Goal: Task Accomplishment & Management: Complete application form

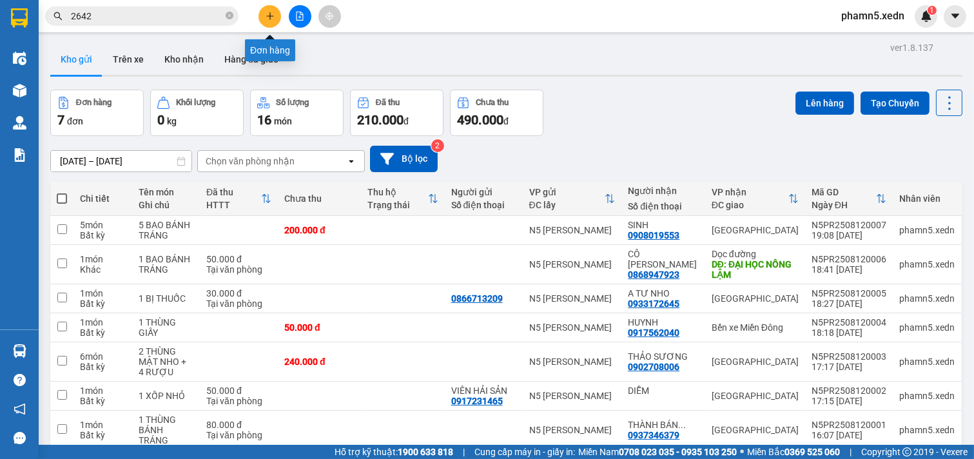
click at [270, 14] on icon "plus" at bounding box center [270, 15] width 1 height 7
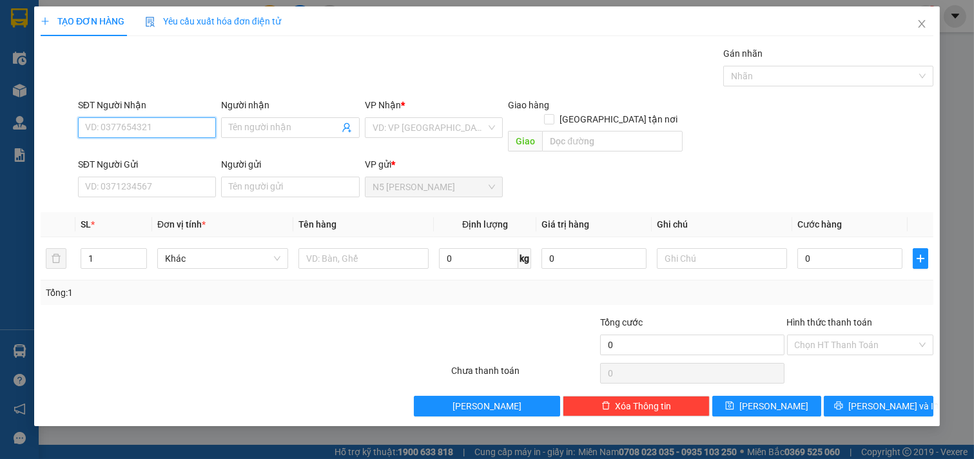
click at [186, 121] on input "SĐT Người Nhận" at bounding box center [147, 127] width 139 height 21
click at [155, 152] on div "0908242505 - LAN" at bounding box center [147, 153] width 123 height 14
type input "0908242505"
type input "LAN"
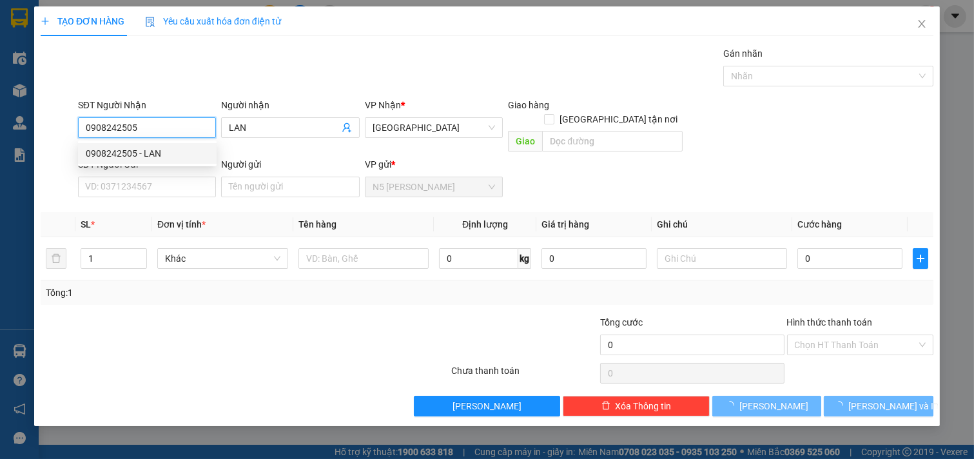
type input "100.000"
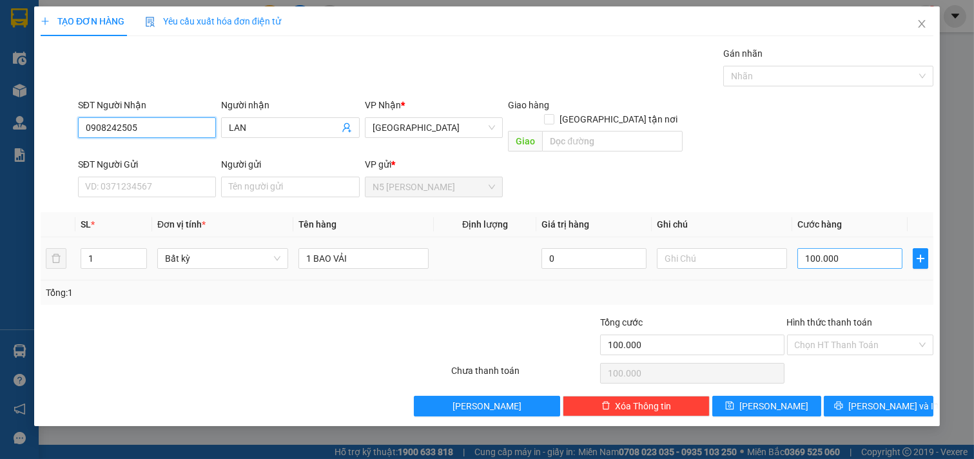
type input "0908242505"
click at [880, 248] on input "100.000" at bounding box center [850, 258] width 105 height 21
type input "8"
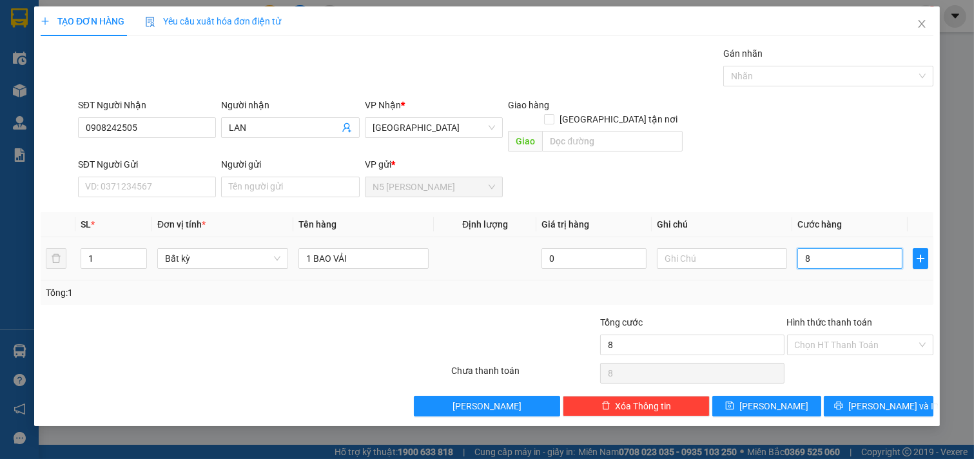
type input "80"
click at [867, 335] on input "Hình thức thanh toán" at bounding box center [856, 344] width 123 height 19
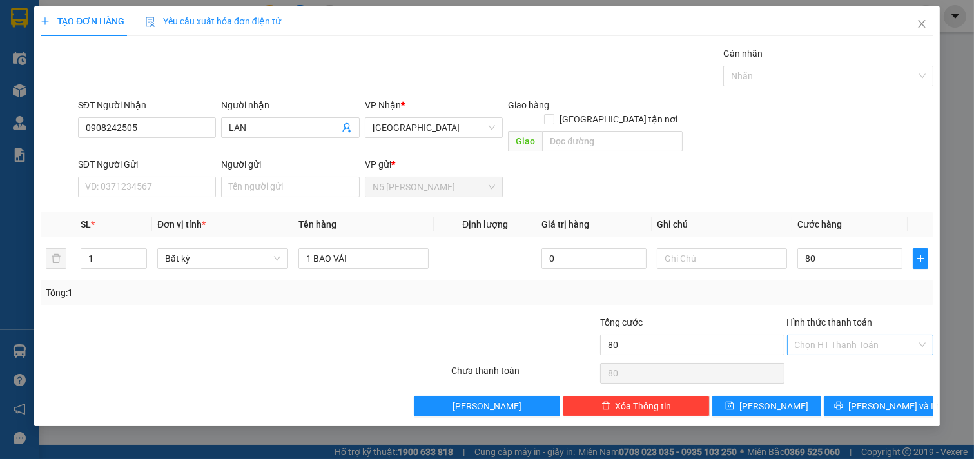
type input "80.000"
click at [834, 353] on div "Tại văn phòng" at bounding box center [861, 356] width 132 height 14
type input "0"
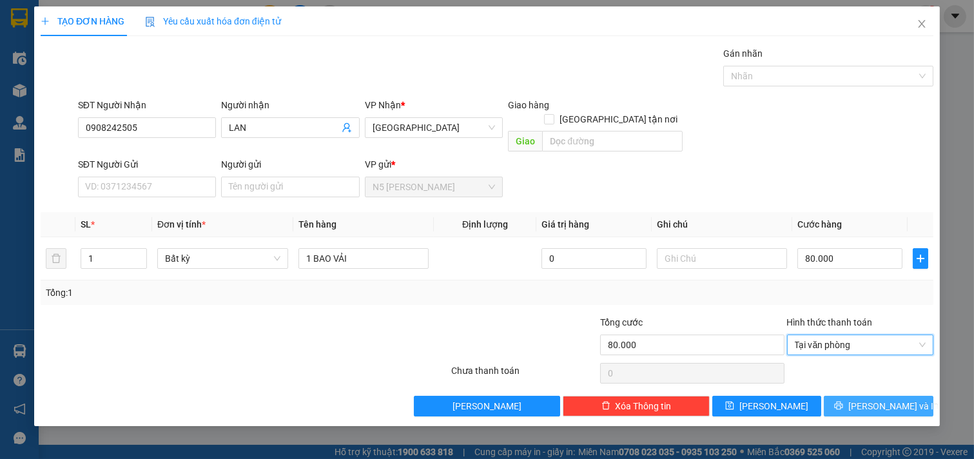
click at [865, 396] on button "[PERSON_NAME] và In" at bounding box center [879, 406] width 110 height 21
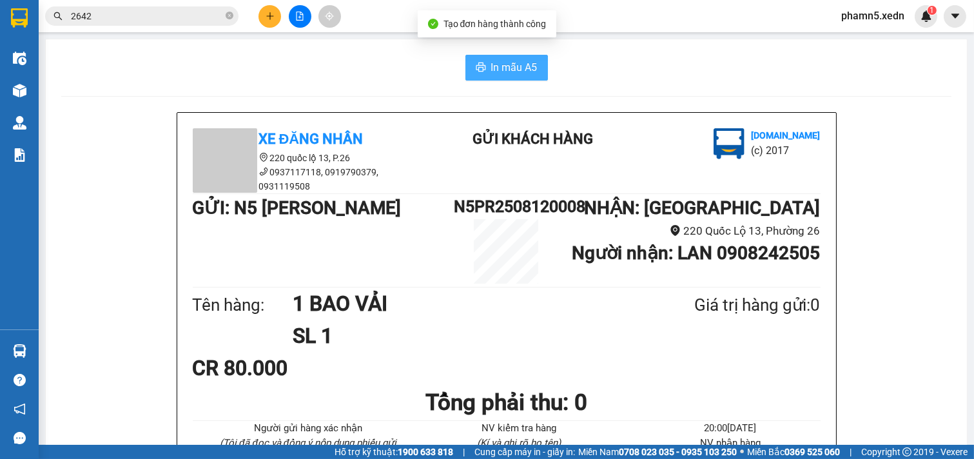
click at [518, 68] on span "In mẫu A5" at bounding box center [514, 67] width 46 height 16
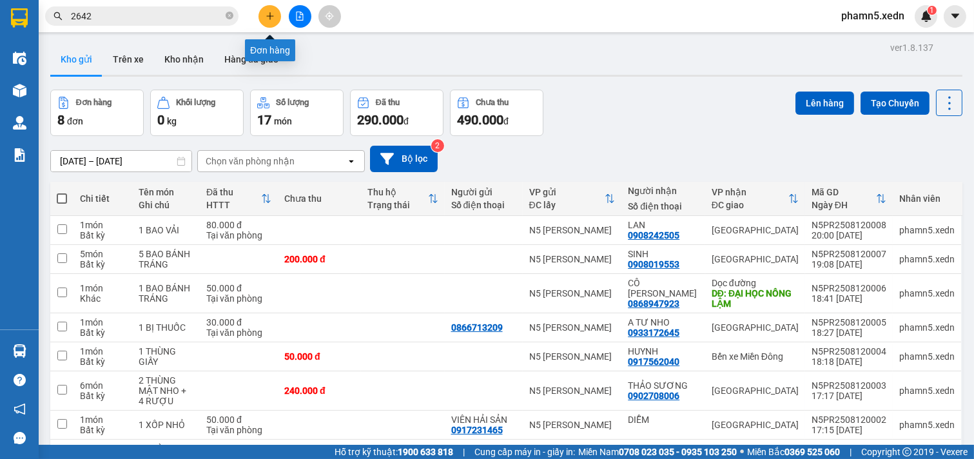
click at [273, 16] on icon "plus" at bounding box center [269, 15] width 7 height 1
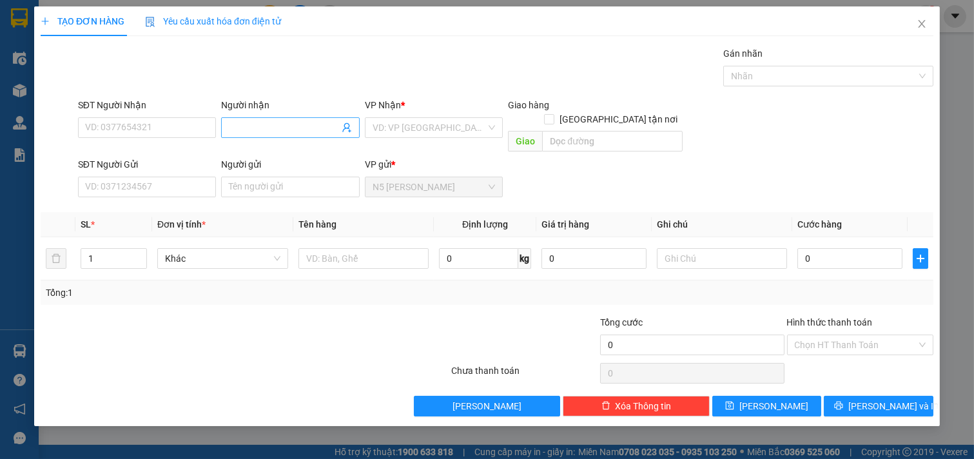
click at [230, 121] on input "Người nhận" at bounding box center [284, 128] width 110 height 14
type input "PHONG RĂNG"
click at [327, 248] on input "text" at bounding box center [364, 258] width 131 height 21
type input "1 HỘP RĂNG"
click at [485, 133] on input "search" at bounding box center [430, 127] width 114 height 19
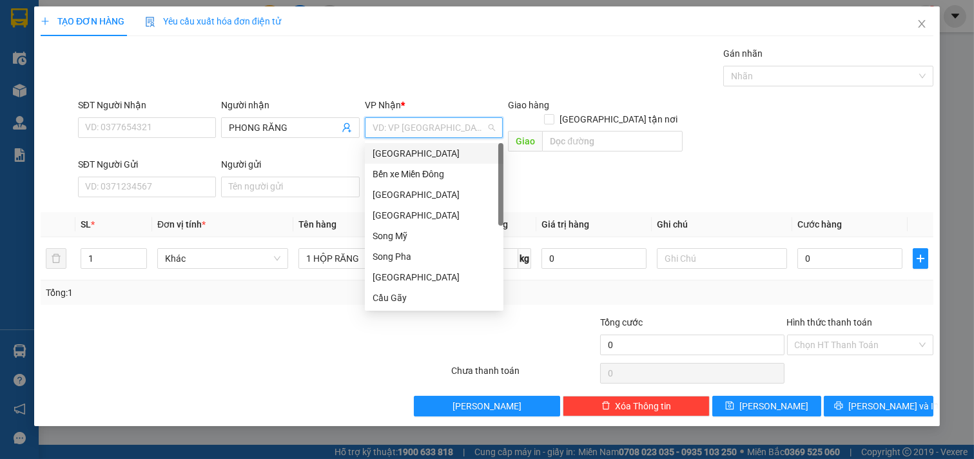
click at [408, 155] on div "[GEOGRAPHIC_DATA]" at bounding box center [434, 153] width 123 height 14
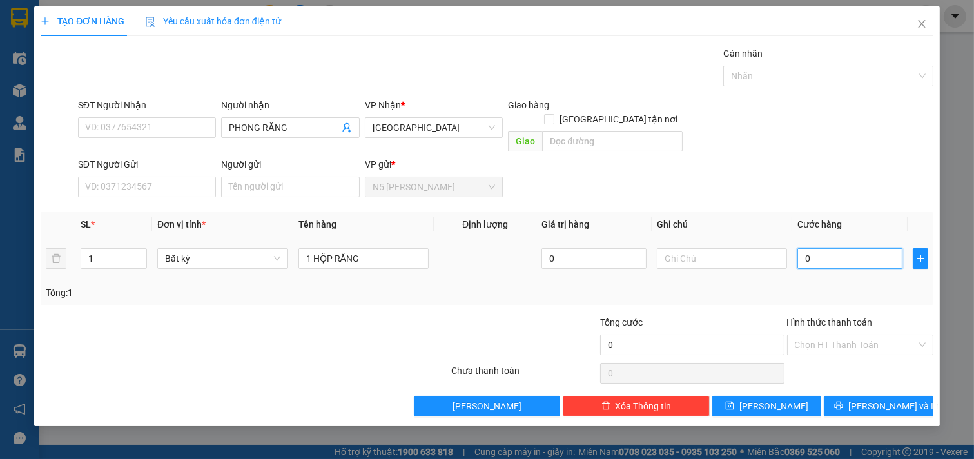
click at [839, 248] on input "0" at bounding box center [850, 258] width 105 height 21
type input "3"
type input "30"
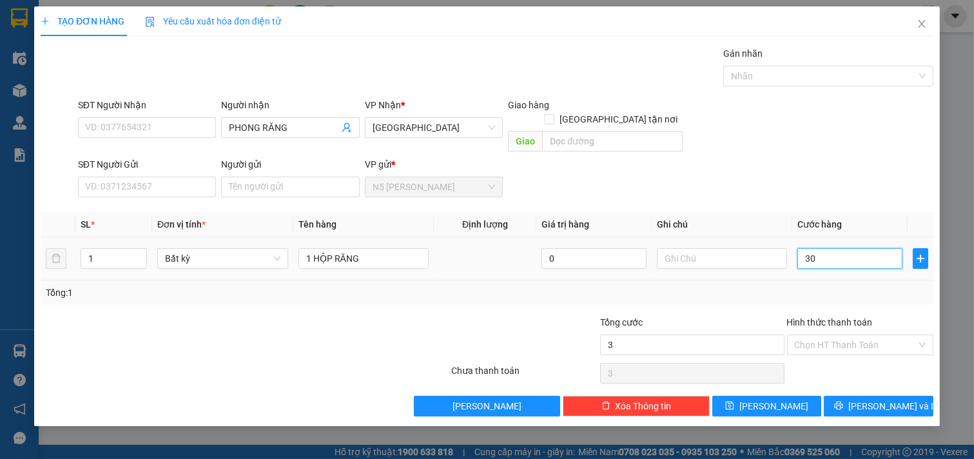
type input "30"
click at [843, 335] on input "Hình thức thanh toán" at bounding box center [856, 344] width 123 height 19
type input "30.000"
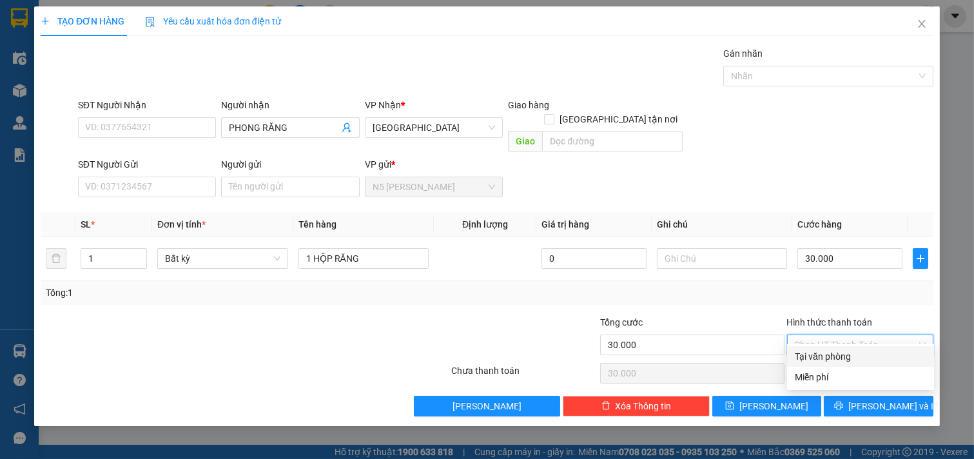
click at [843, 364] on div "Tại văn phòng" at bounding box center [860, 356] width 147 height 21
type input "0"
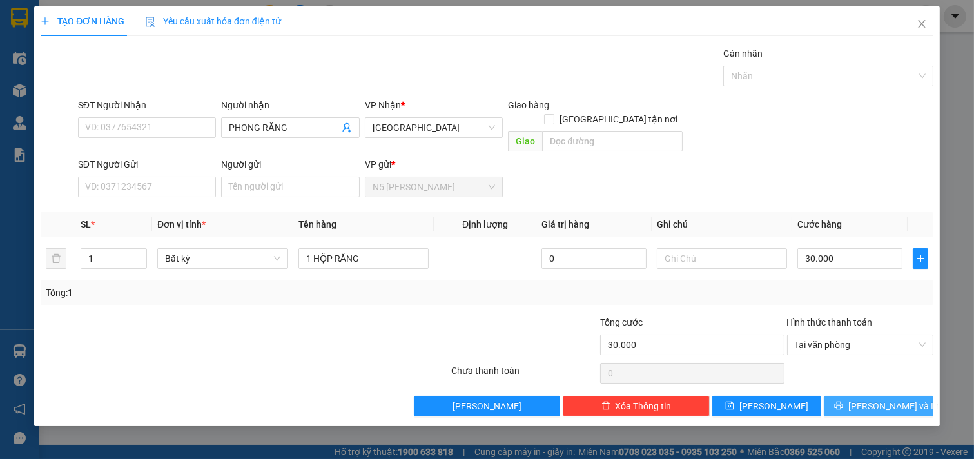
click at [854, 396] on button "[PERSON_NAME] và In" at bounding box center [879, 406] width 110 height 21
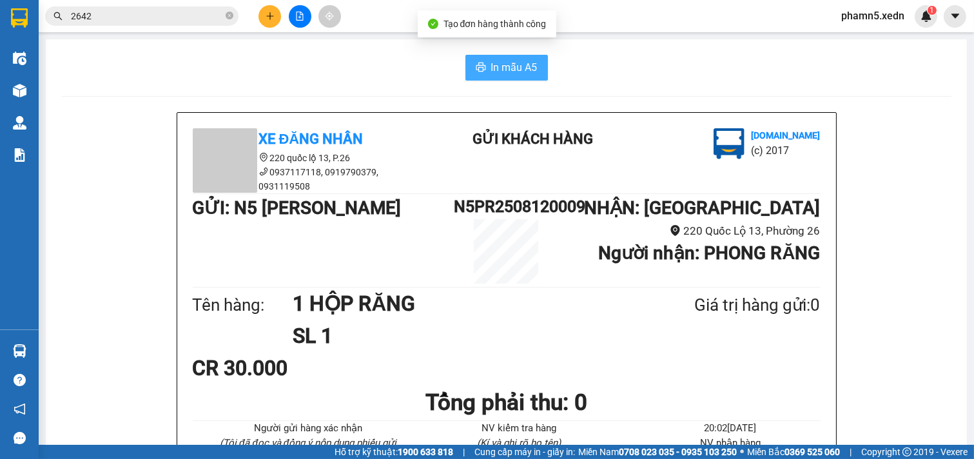
click at [509, 72] on span "In mẫu A5" at bounding box center [514, 67] width 46 height 16
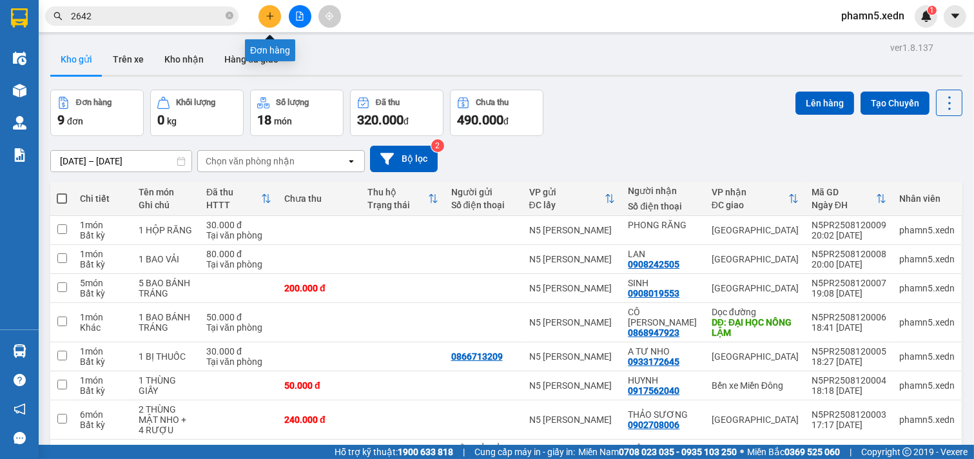
click at [275, 16] on button at bounding box center [270, 16] width 23 height 23
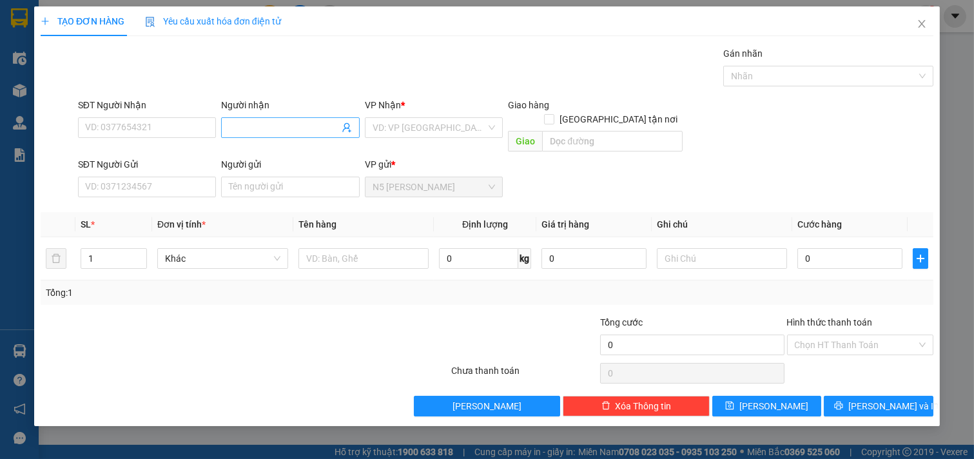
click at [259, 126] on input "Người nhận" at bounding box center [284, 128] width 110 height 14
type input "799"
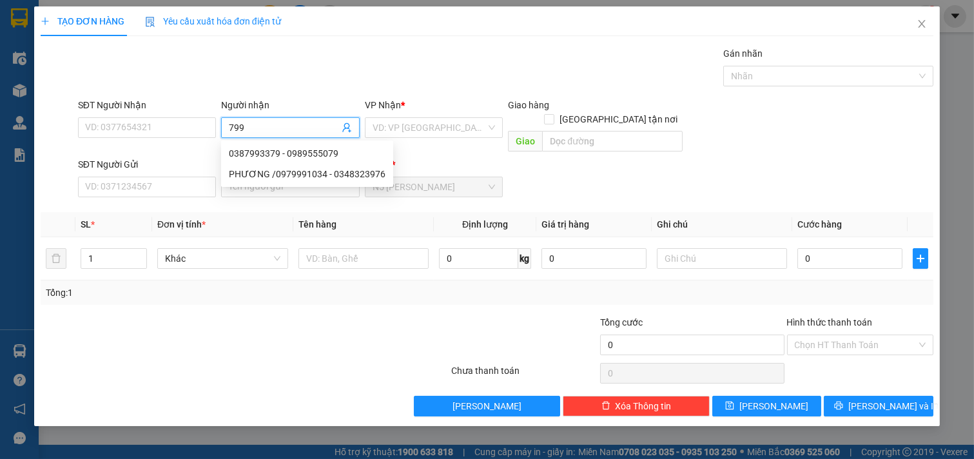
drag, startPoint x: 245, startPoint y: 124, endPoint x: 217, endPoint y: 124, distance: 27.7
click at [217, 124] on div "SĐT Người Nhận VD: 0377654321 Người nhận 799 VP Nhận * VD: VP [GEOGRAPHIC_DATA]…" at bounding box center [505, 127] width 861 height 59
click at [166, 126] on input "SĐT Người Nhận" at bounding box center [147, 127] width 139 height 21
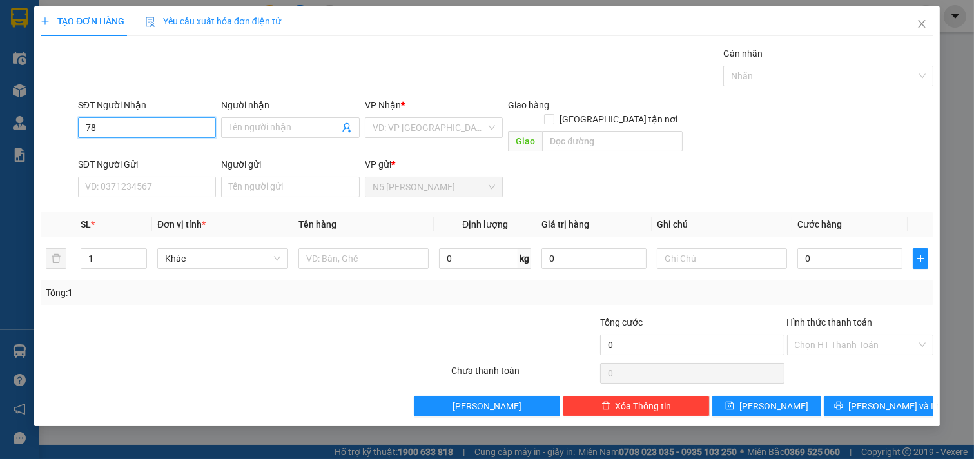
type input "7"
type input "9"
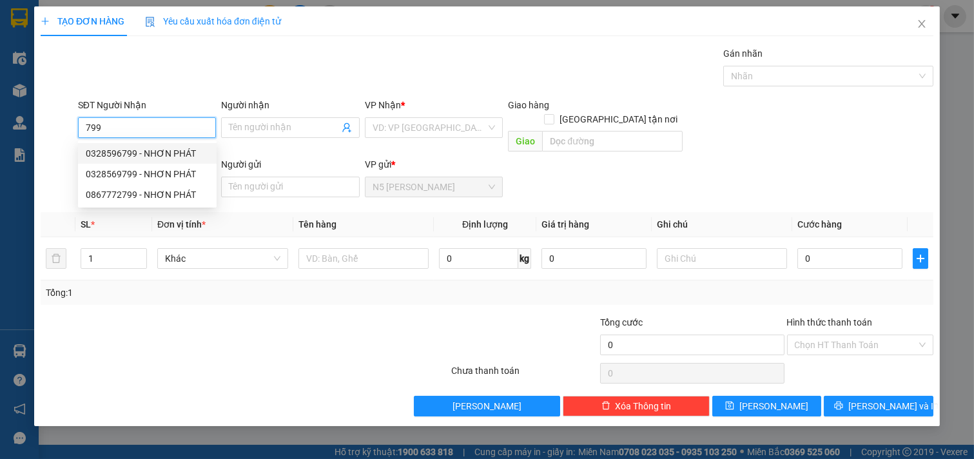
click at [164, 151] on div "0328596799 - NHƠN PHÁT" at bounding box center [147, 153] width 123 height 14
type input "0328596799"
type input "NHƠN PHÁT"
type input "SƠN BÌNH [GEOGRAPHIC_DATA]"
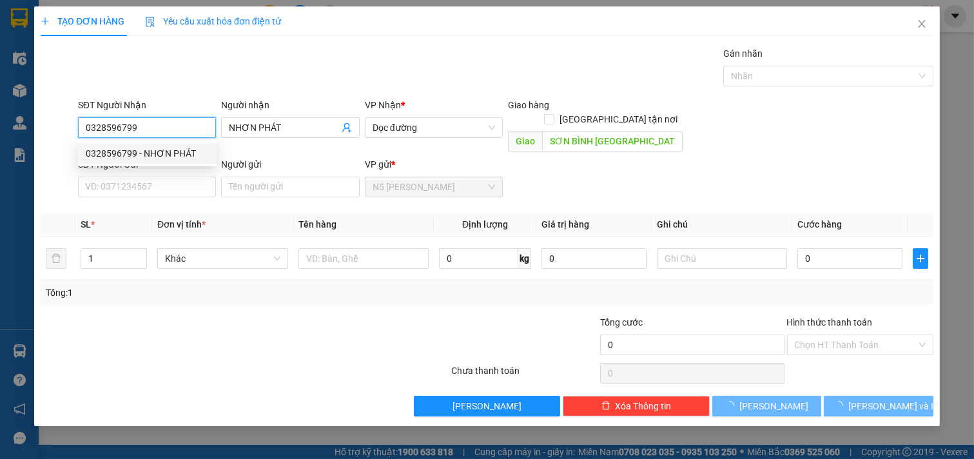
type input "30.000"
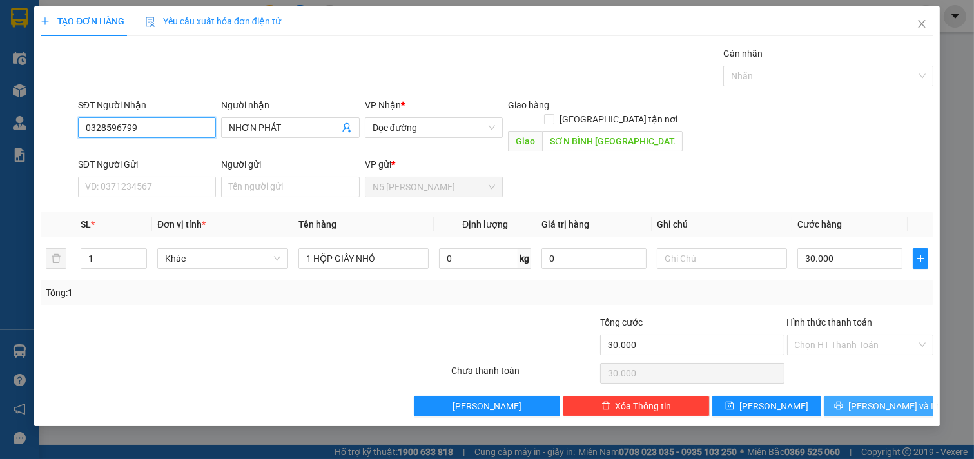
type input "0328596799"
click at [864, 396] on button "[PERSON_NAME] và In" at bounding box center [879, 406] width 110 height 21
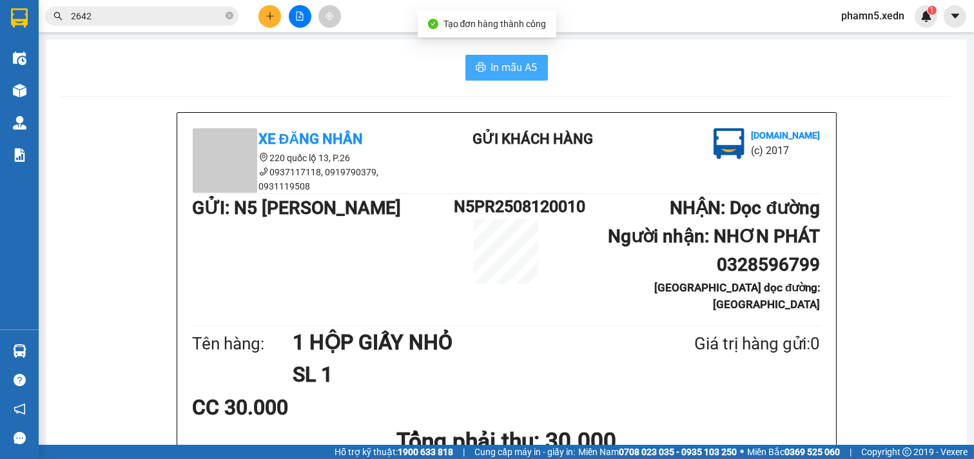
click at [525, 64] on span "In mẫu A5" at bounding box center [514, 67] width 46 height 16
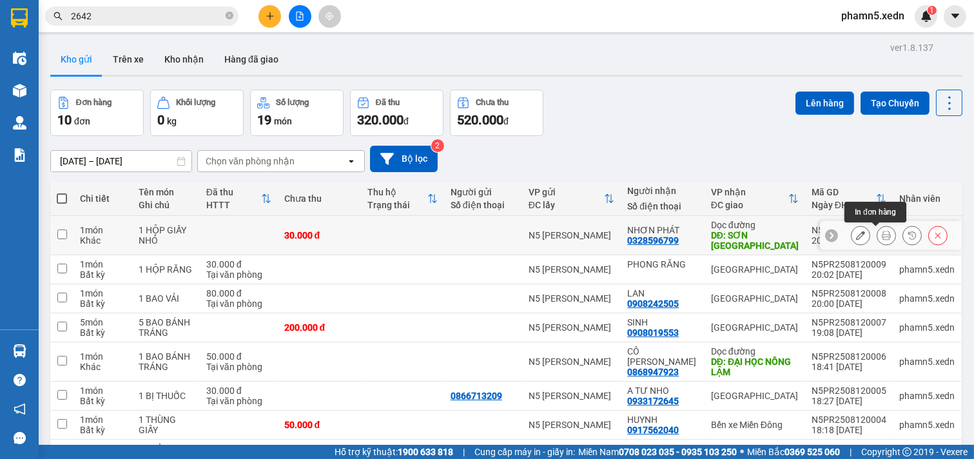
click at [882, 233] on icon at bounding box center [886, 235] width 9 height 9
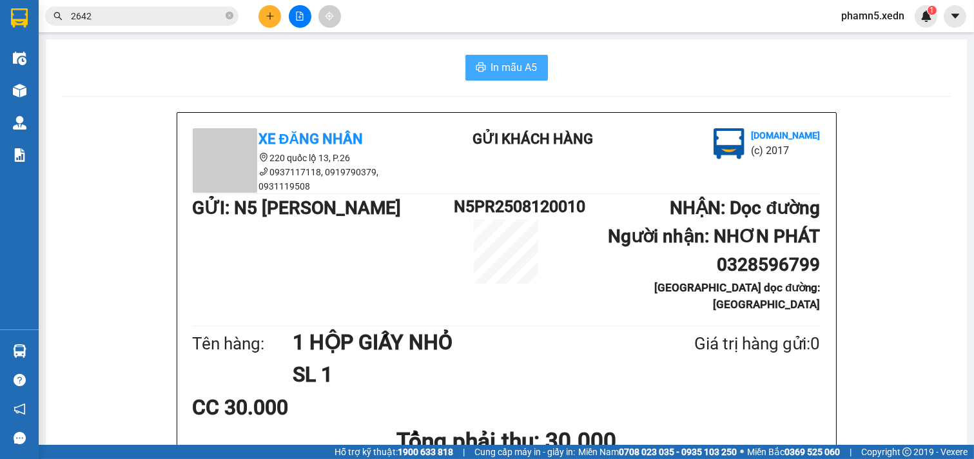
click at [509, 67] on span "In mẫu A5" at bounding box center [514, 67] width 46 height 16
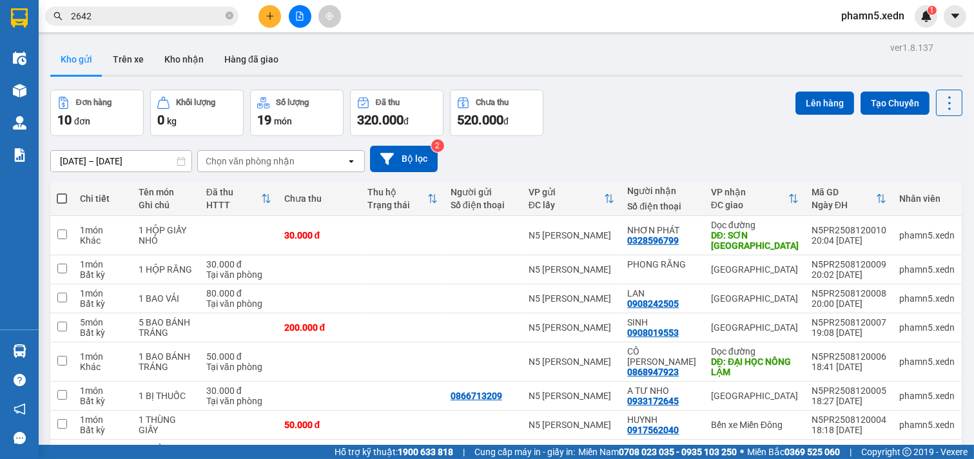
drag, startPoint x: 500, startPoint y: 2, endPoint x: 576, endPoint y: 39, distance: 84.8
click at [576, 39] on div "ver 1.8.137 Kho gửi Trên xe Kho nhận Hàng đã giao Đơn hàng 10 đơn Khối lượng 0 …" at bounding box center [506, 316] width 923 height 555
